Goal: Feedback & Contribution: Contribute content

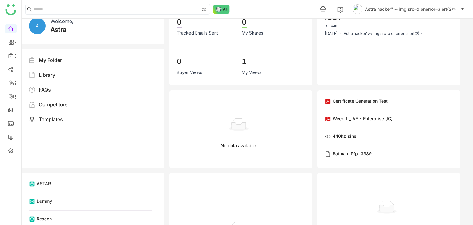
scroll to position [9, 0]
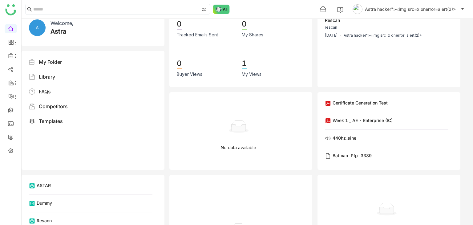
click at [150, 31] on div "Welcome, Astra" at bounding box center [104, 27] width 107 height 17
click at [398, 6] on span "Astra hacker"><img src=x onerror=alert(2)>" at bounding box center [410, 9] width 91 height 7
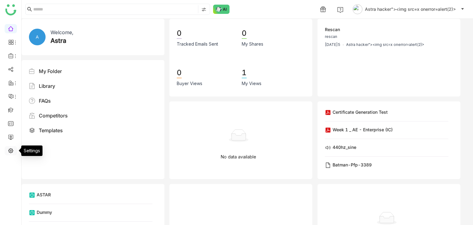
click at [10, 151] on link at bounding box center [11, 150] width 6 height 5
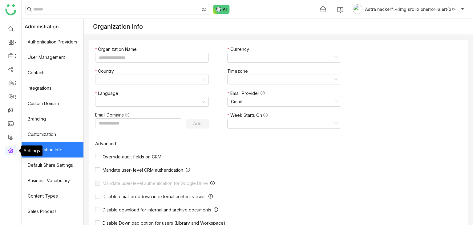
type input "**********"
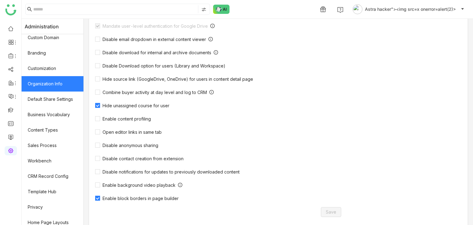
scroll to position [179, 0]
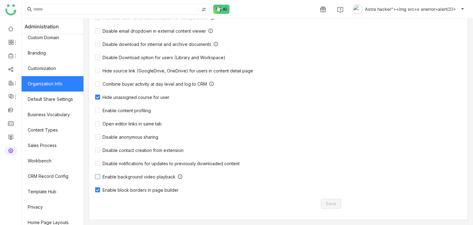
click at [123, 104] on div "Override audit fields on CRM Mandate user-level CRM authentication Mandate user…" at bounding box center [221, 83] width 253 height 199
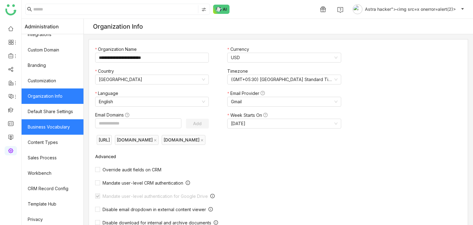
scroll to position [54, 0]
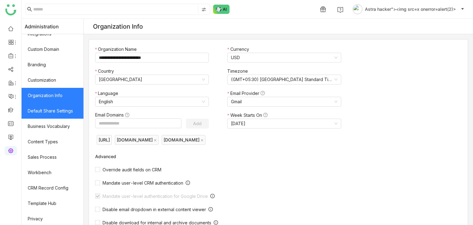
click at [64, 109] on link "Default Share Settings" at bounding box center [53, 110] width 62 height 15
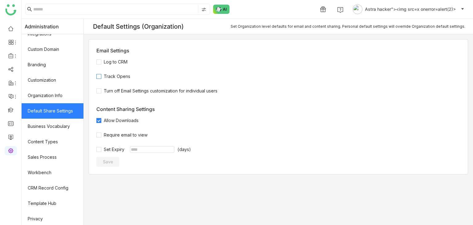
click at [101, 77] on span at bounding box center [98, 76] width 5 height 5
click at [113, 160] on span "Save" at bounding box center [108, 162] width 10 height 6
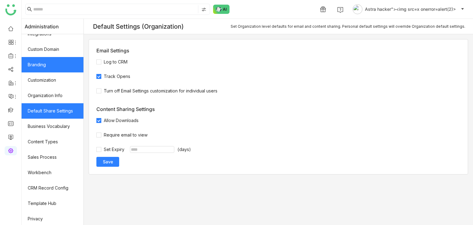
click at [46, 59] on link "Branding" at bounding box center [53, 64] width 62 height 15
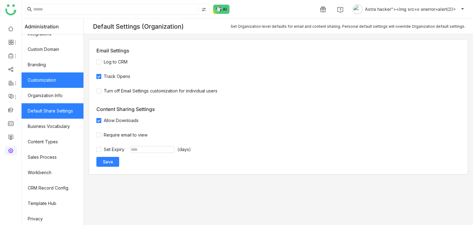
click at [50, 84] on link "Customization" at bounding box center [53, 79] width 62 height 15
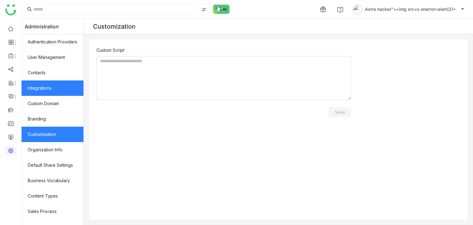
click at [39, 80] on link "Integrations" at bounding box center [53, 87] width 62 height 15
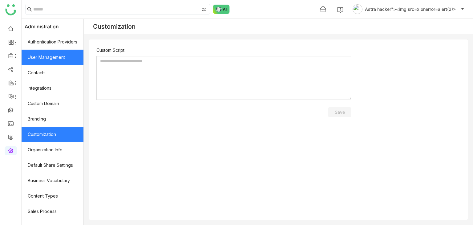
click at [59, 52] on link "User Management" at bounding box center [53, 57] width 62 height 15
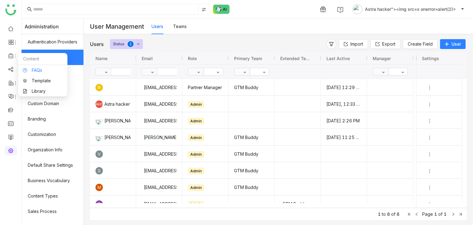
click at [43, 72] on link "FAQs" at bounding box center [43, 70] width 40 height 4
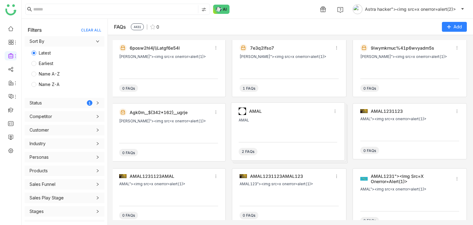
click at [190, 66] on div "JOHNS"><img src=x onerror=alert(1)>" at bounding box center [168, 64] width 99 height 18
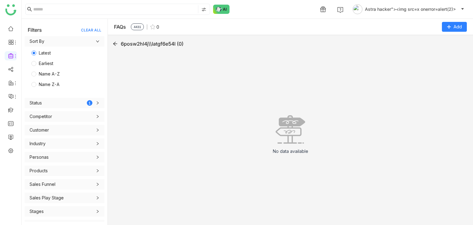
click at [164, 46] on div "6posw2hl4j\\latgf6e54l (0)" at bounding box center [152, 43] width 63 height 7
click at [115, 43] on icon at bounding box center [115, 44] width 4 height 4
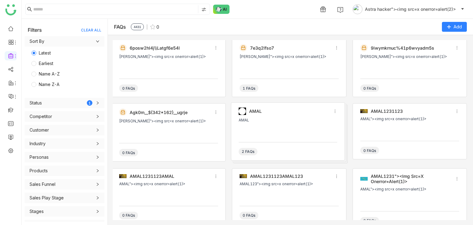
click at [247, 126] on div "AMAL" at bounding box center [288, 127] width 98 height 18
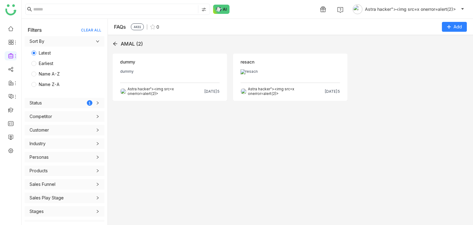
drag, startPoint x: 190, startPoint y: 44, endPoint x: 187, endPoint y: 54, distance: 9.8
click at [187, 54] on div "AMAL (2) Objection dummy dummy Astra hacker"><img src=x onerror=alert(2)> Aug 1…" at bounding box center [291, 130] width 356 height 180
click at [187, 54] on div "Objection dummy dummy A Astra hacker"><img src=x onerror=alert(2)> Aug 14, 2025" at bounding box center [170, 77] width 114 height 47
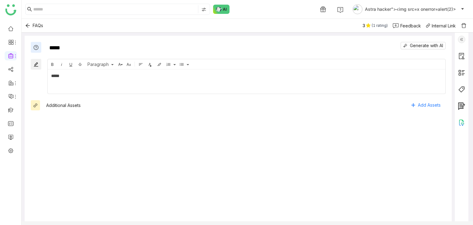
click at [404, 27] on div "Feedback" at bounding box center [411, 26] width 21 height 6
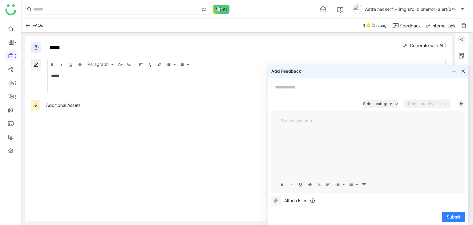
click at [287, 198] on div "Attach Files" at bounding box center [296, 200] width 23 height 7
click at [281, 197] on div "Attach Files" at bounding box center [290, 201] width 36 height 10
click at [294, 200] on div "Attach Files" at bounding box center [296, 200] width 23 height 7
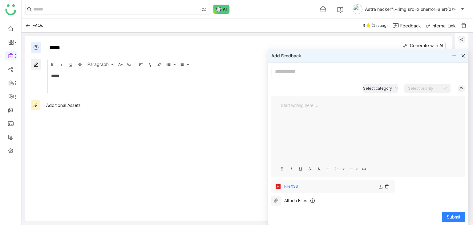
click at [277, 197] on button at bounding box center [277, 201] width 10 height 10
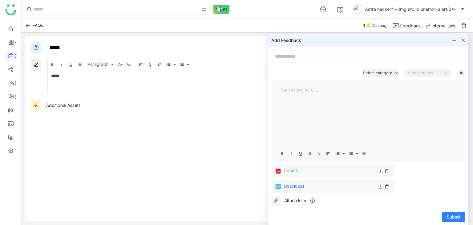
click at [387, 169] on icon at bounding box center [387, 171] width 4 height 4
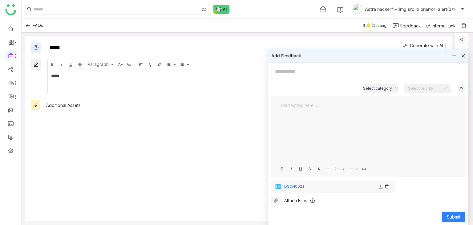
click at [319, 75] on input at bounding box center [369, 72] width 194 height 12
type input "******"
click at [445, 215] on button "Submit" at bounding box center [453, 217] width 23 height 10
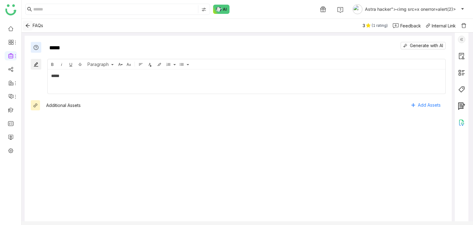
click at [28, 29] on button "Back" at bounding box center [28, 26] width 10 height 10
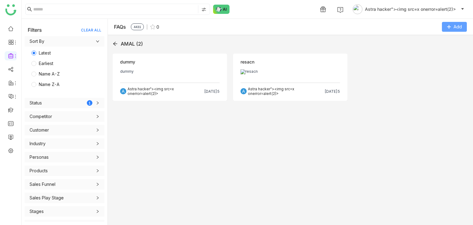
click at [460, 23] on span "Add" at bounding box center [458, 26] width 8 height 7
click at [429, 56] on li "Add FAQ" at bounding box center [442, 52] width 49 height 12
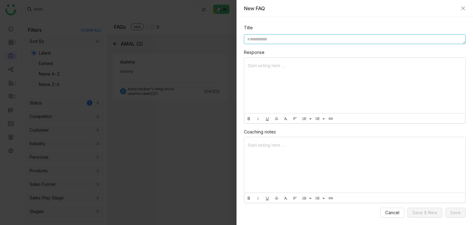
click at [288, 35] on textarea at bounding box center [355, 39] width 222 height 10
type textarea "***"
click at [262, 40] on textarea "*******" at bounding box center [355, 39] width 222 height 10
click at [262, 40] on textarea "*" at bounding box center [355, 39] width 222 height 10
type textarea "*******"
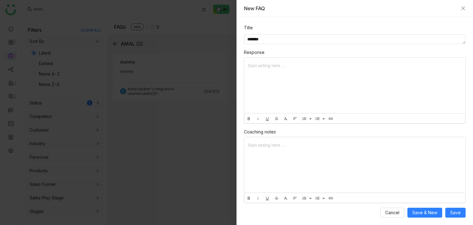
click at [288, 79] on div at bounding box center [354, 85] width 221 height 55
click at [287, 169] on div at bounding box center [354, 164] width 221 height 55
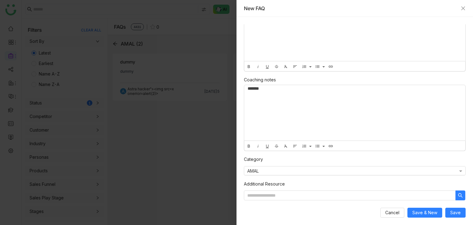
scroll to position [0, 0]
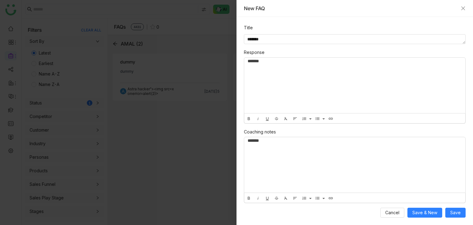
click at [168, 140] on div at bounding box center [236, 112] width 473 height 225
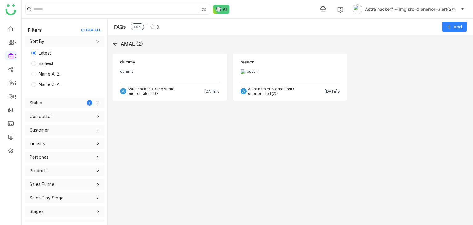
click at [116, 43] on icon at bounding box center [115, 43] width 5 height 5
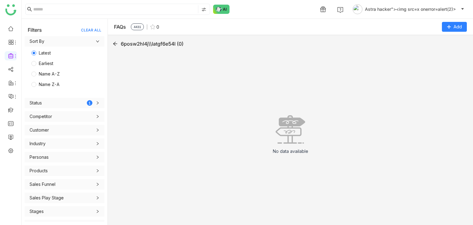
click at [469, 25] on div "FAQs 4431 0 Add" at bounding box center [291, 27] width 366 height 16
click at [119, 42] on div "6posw2hl4j\\latgf6e54l (0)" at bounding box center [291, 43] width 356 height 7
click at [113, 42] on icon at bounding box center [115, 43] width 5 height 5
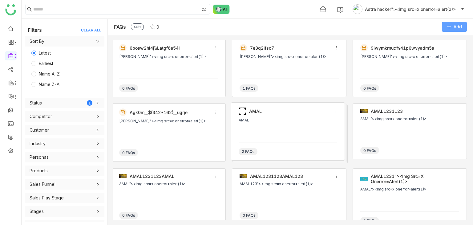
click at [460, 29] on span "Add" at bounding box center [458, 26] width 8 height 7
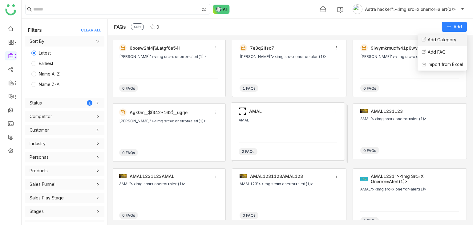
click at [444, 37] on Category "Add Category" at bounding box center [442, 39] width 29 height 7
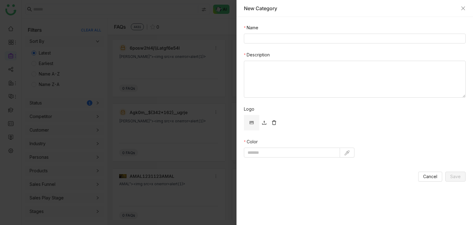
click at [261, 34] on div at bounding box center [355, 39] width 222 height 10
paste input "*******"
click at [262, 39] on input "*******" at bounding box center [355, 39] width 222 height 10
type input "*******"
paste textarea "*******"
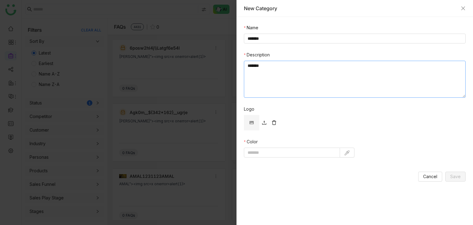
type textarea "*******"
click at [263, 118] on link at bounding box center [265, 123] width 10 height 10
click at [266, 125] on icon at bounding box center [264, 123] width 5 height 6
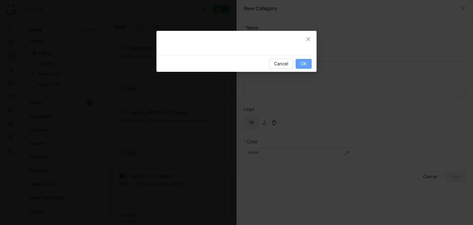
click at [300, 62] on button "OK" at bounding box center [304, 64] width 16 height 10
